Goal: Transaction & Acquisition: Purchase product/service

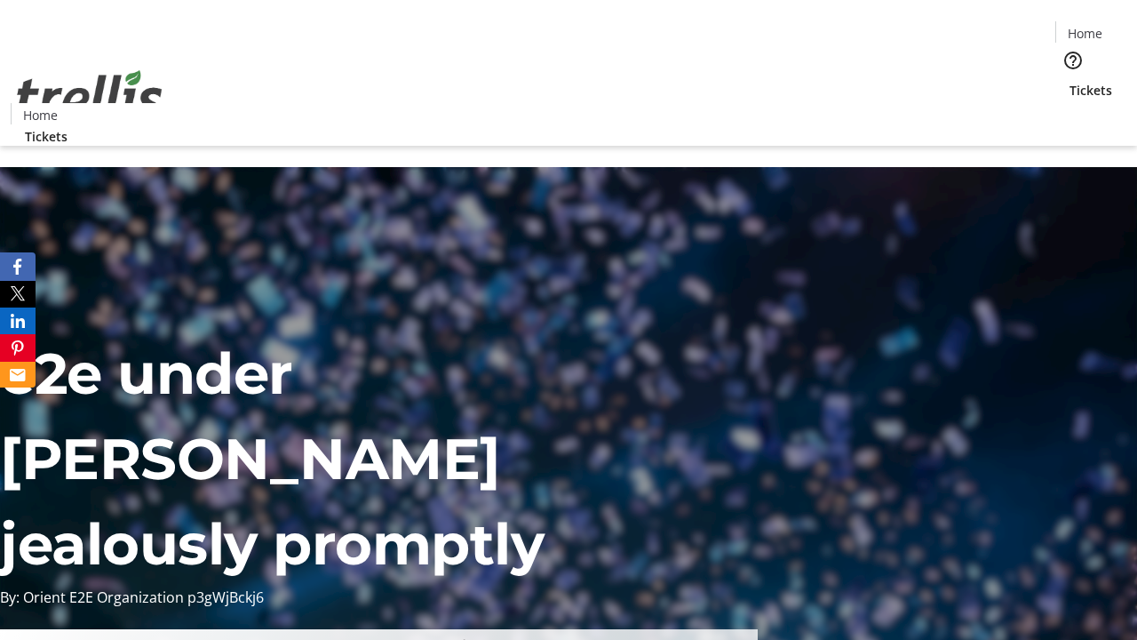
click at [1070, 81] on span "Tickets" at bounding box center [1091, 90] width 43 height 19
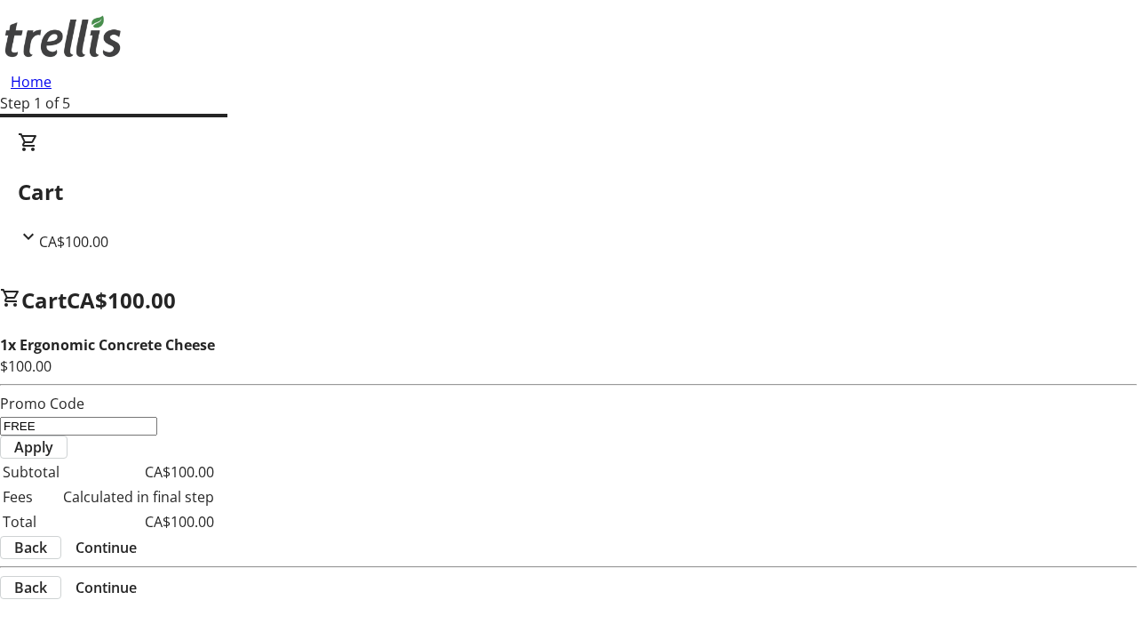
type input "FREE"
click at [53, 436] on span "Apply" at bounding box center [33, 446] width 39 height 21
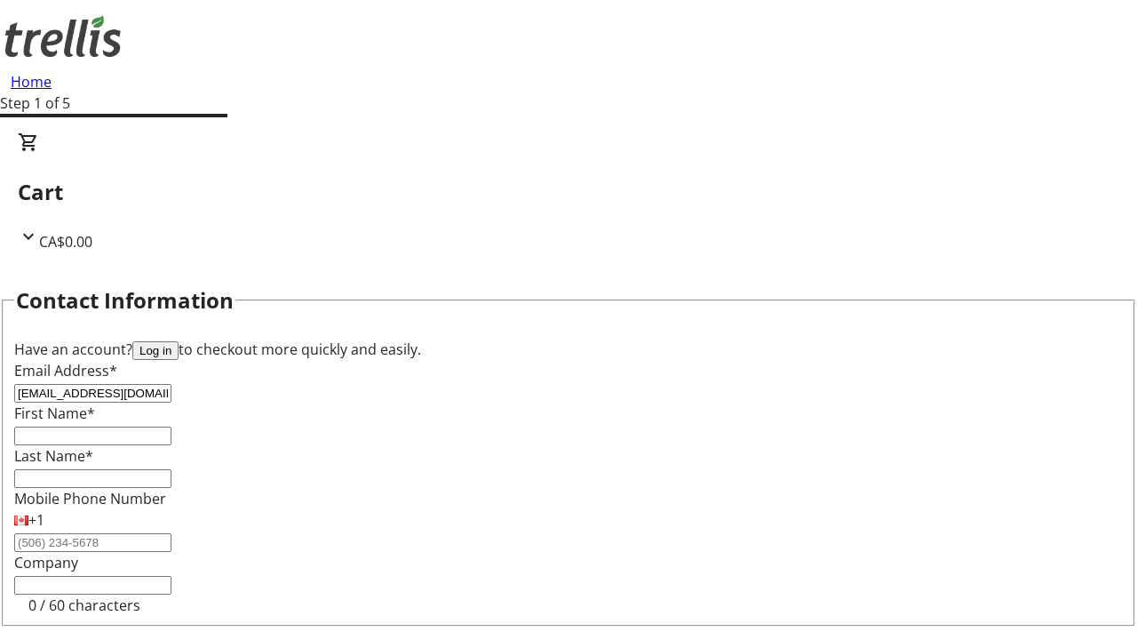
type input "[EMAIL_ADDRESS][DOMAIN_NAME]"
type input "[PERSON_NAME]"
